Goal: Task Accomplishment & Management: Manage account settings

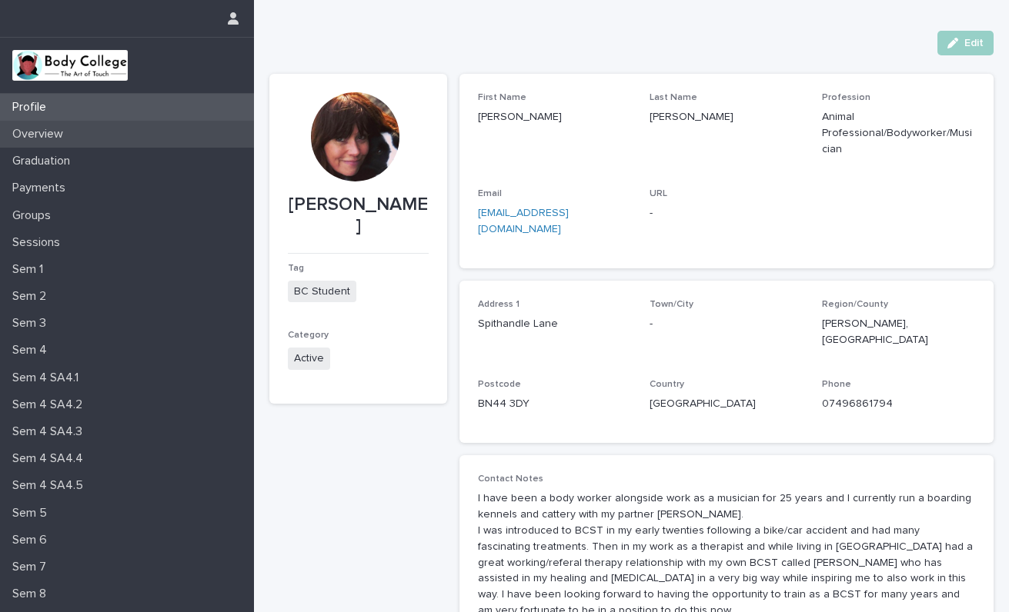
click at [55, 135] on p "Overview" at bounding box center [40, 134] width 69 height 15
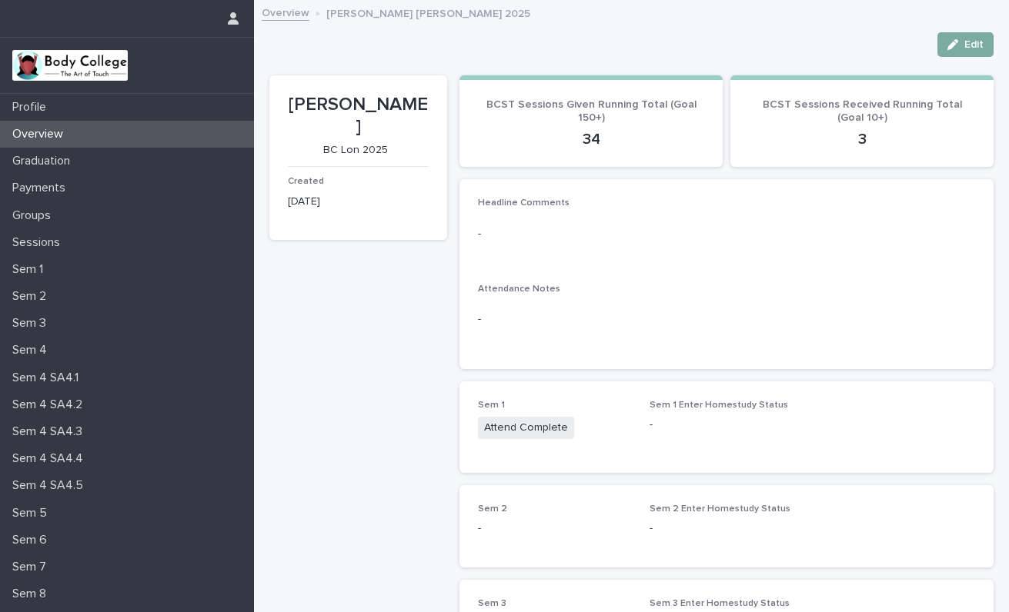
click at [966, 36] on button "Edit" at bounding box center [965, 44] width 56 height 25
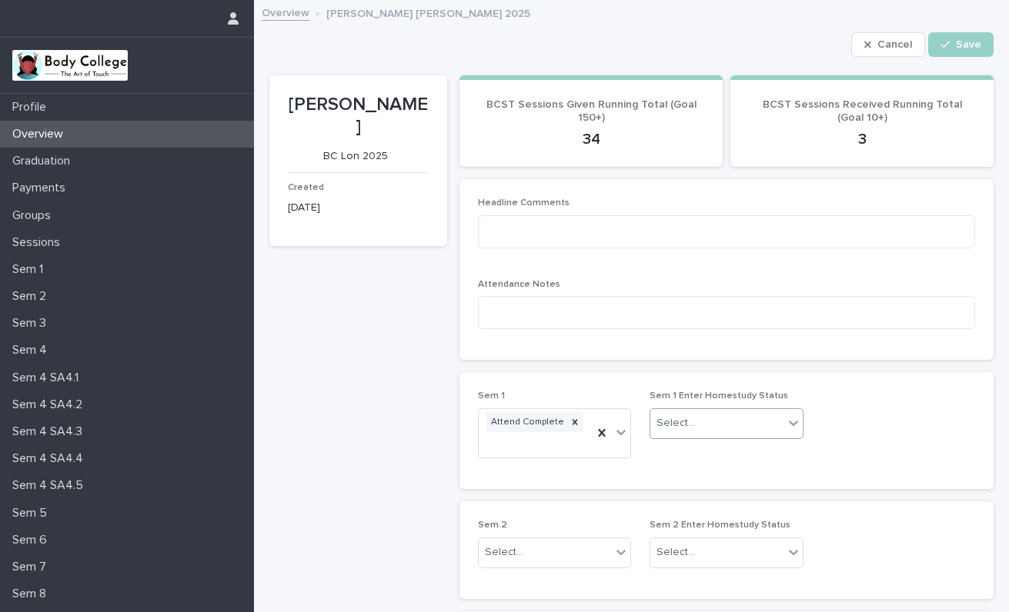
click at [796, 421] on icon at bounding box center [793, 423] width 9 height 5
click at [729, 452] on div "HS Complete" at bounding box center [726, 453] width 152 height 27
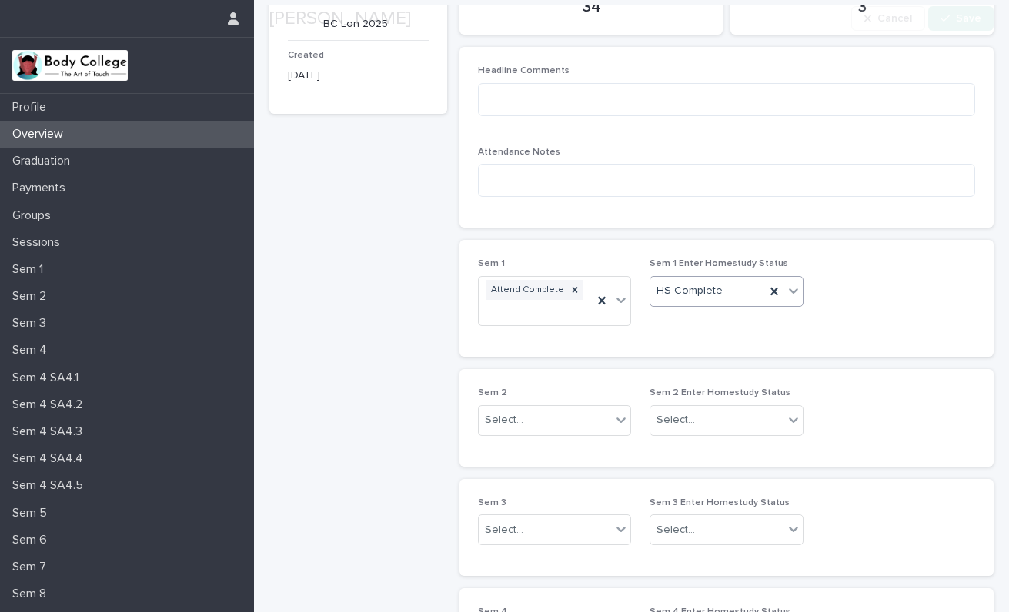
scroll to position [134, 0]
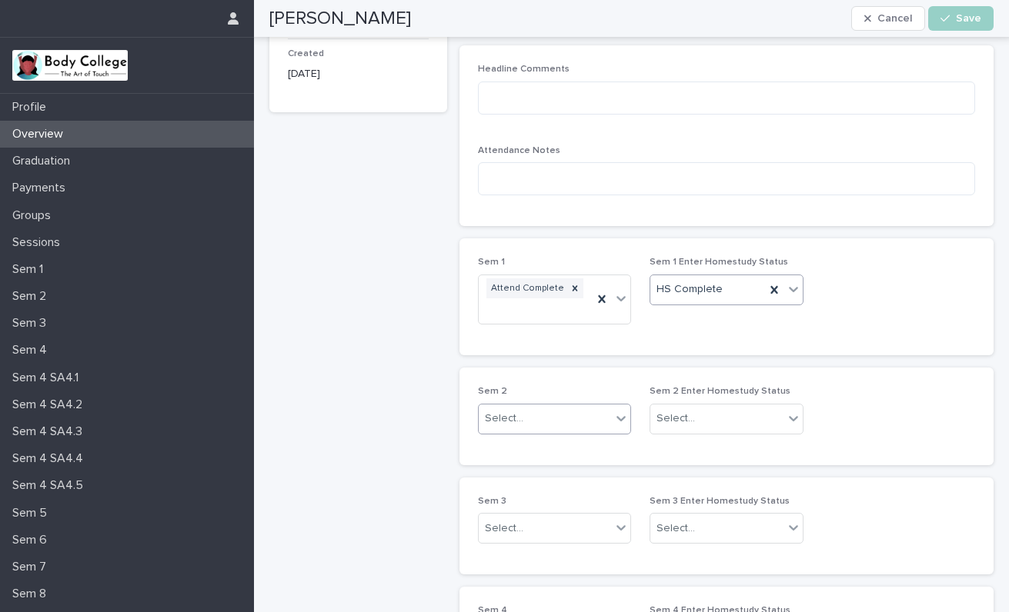
click at [620, 411] on icon at bounding box center [620, 418] width 15 height 15
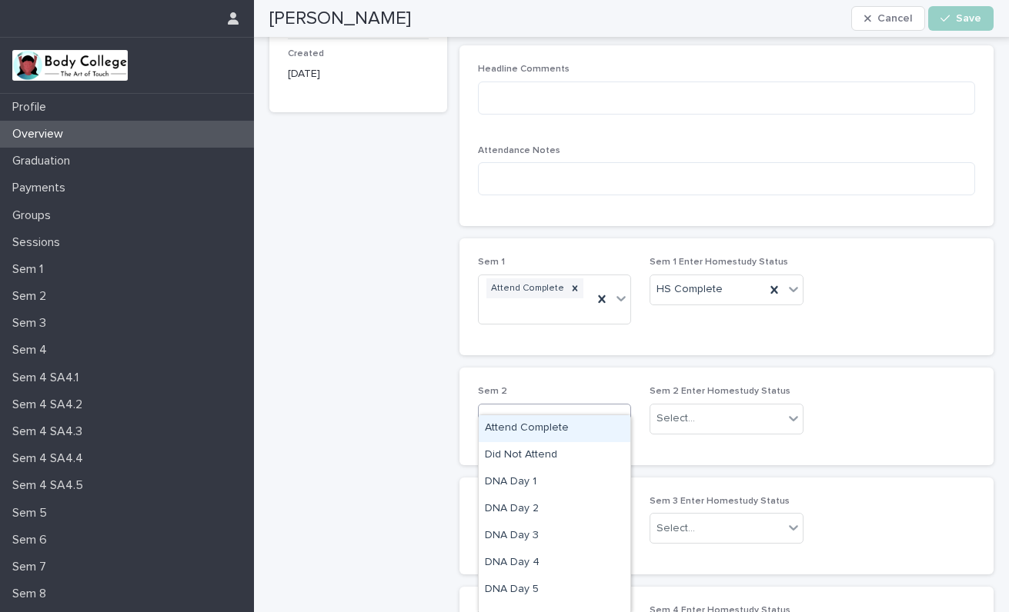
click at [576, 428] on div "Attend Complete" at bounding box center [555, 428] width 152 height 27
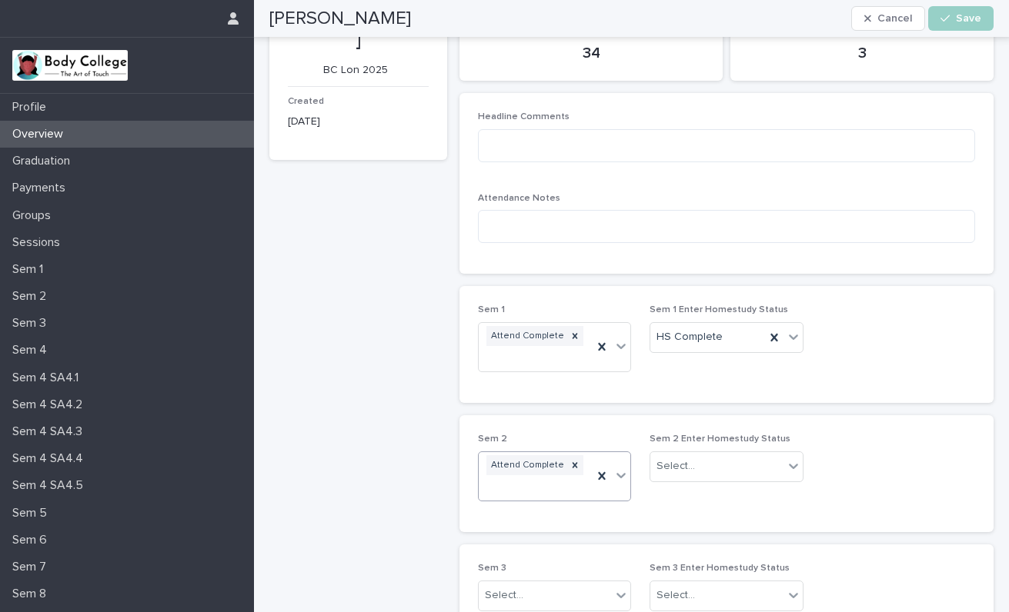
scroll to position [81, 0]
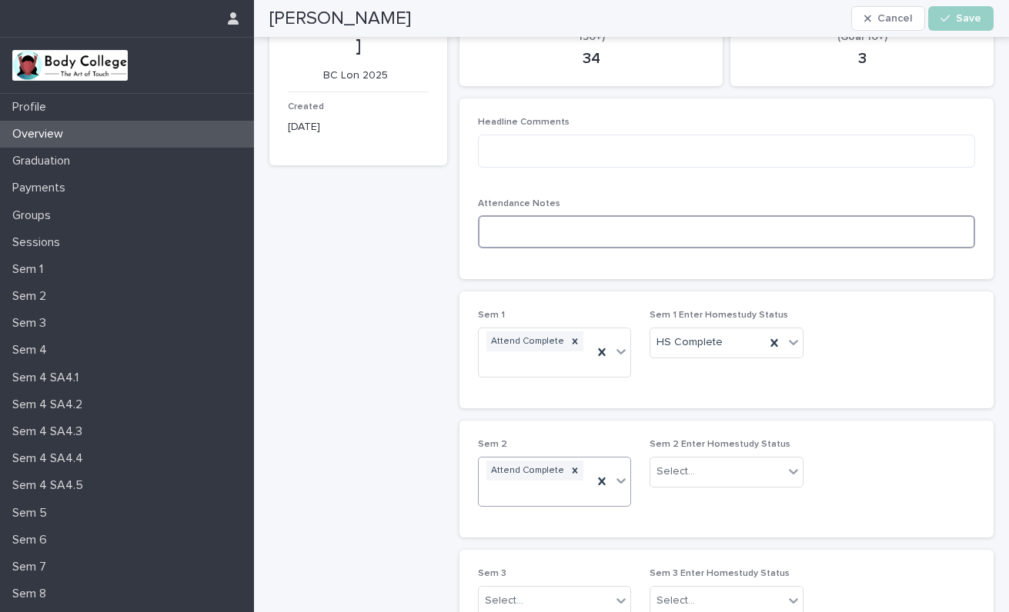
click at [882, 235] on textarea at bounding box center [726, 231] width 497 height 33
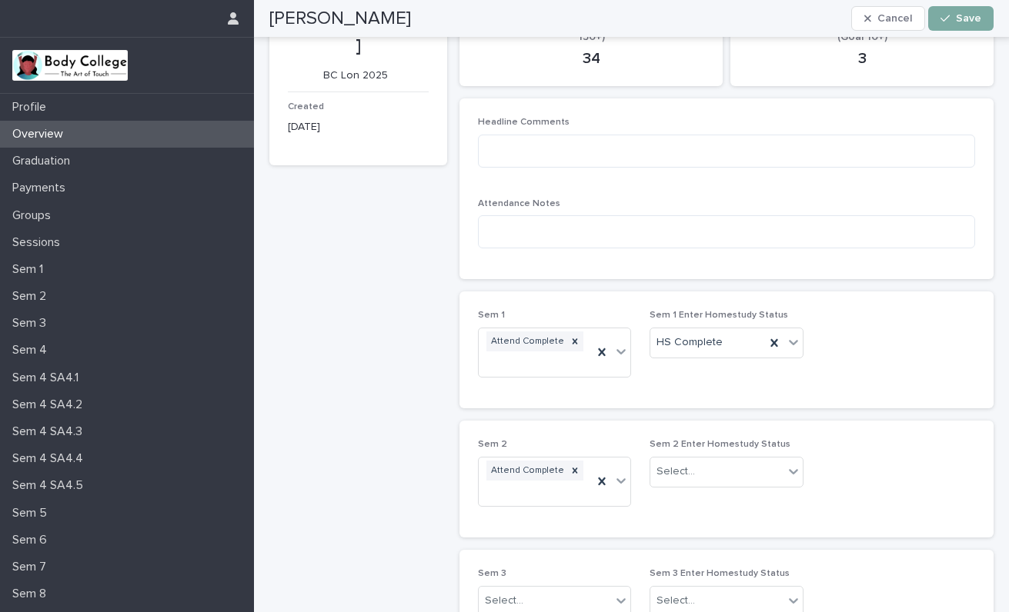
click at [952, 20] on div "button" at bounding box center [947, 18] width 15 height 11
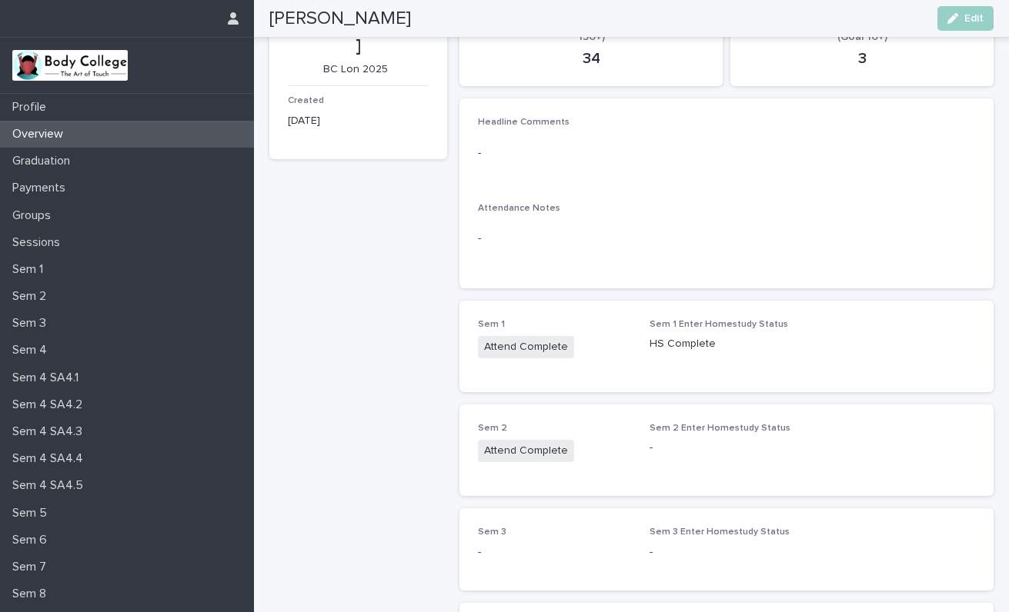
scroll to position [0, 0]
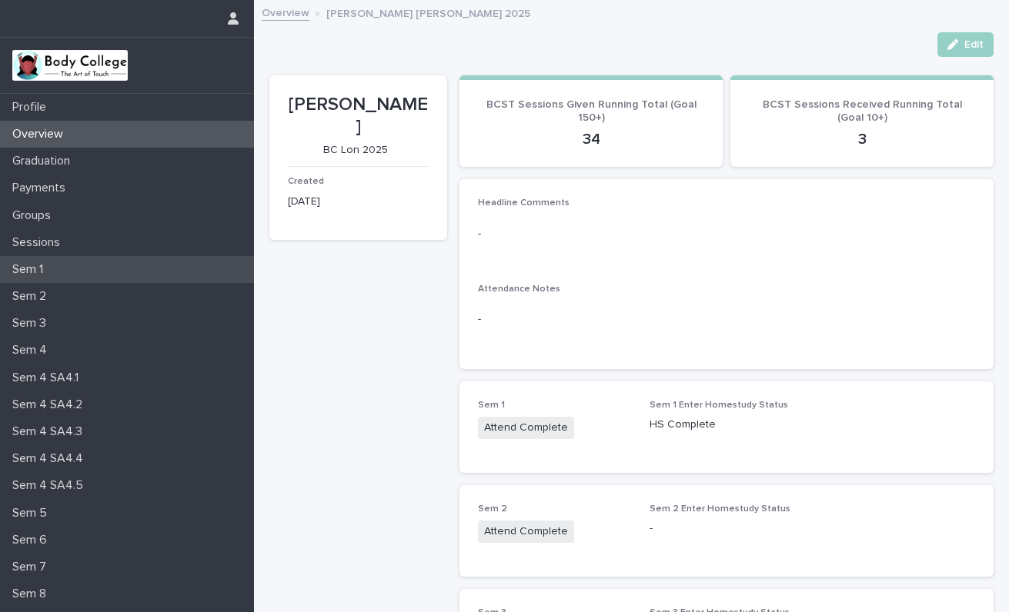
click at [48, 269] on p "Sem 1" at bounding box center [30, 269] width 49 height 15
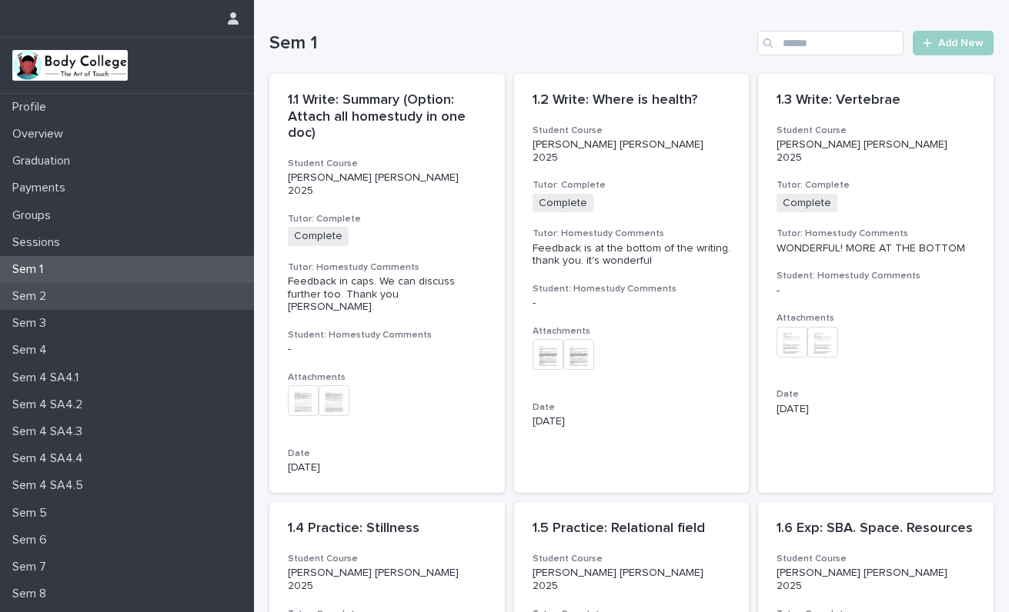
click at [48, 295] on p "Sem 2" at bounding box center [32, 296] width 52 height 15
